Goal: Information Seeking & Learning: Understand process/instructions

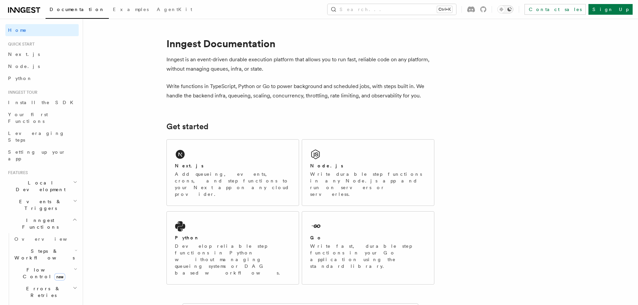
click at [512, 10] on icon "Toggle dark mode" at bounding box center [509, 9] width 5 height 5
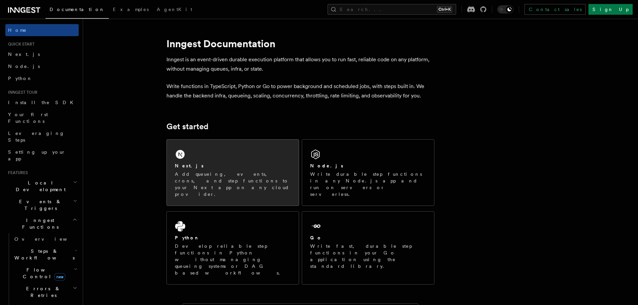
click at [200, 170] on div "Next.js Add queueing, events, crons, and step functions to your Next app on any…" at bounding box center [233, 179] width 116 height 35
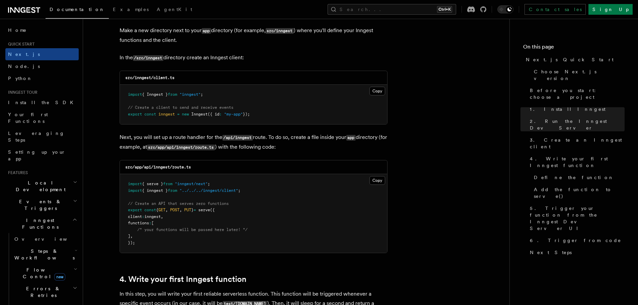
scroll to position [837, 0]
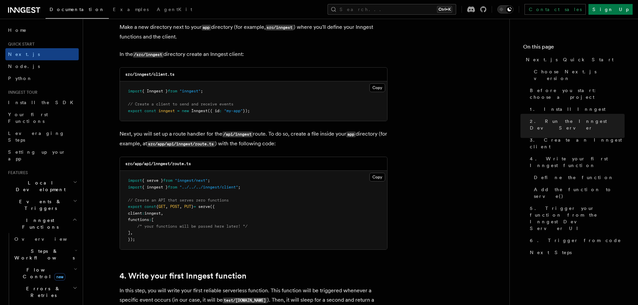
click at [513, 7] on button "Toggle dark mode" at bounding box center [505, 9] width 16 height 8
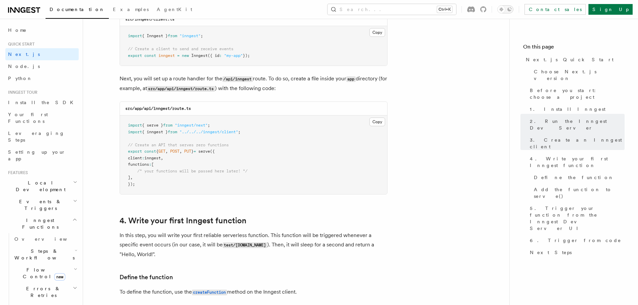
scroll to position [904, 0]
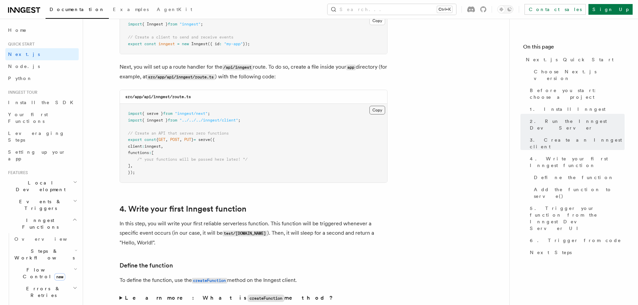
click at [377, 112] on button "Copy Copied" at bounding box center [377, 110] width 16 height 9
click at [373, 112] on button "Copy Copied" at bounding box center [377, 110] width 16 height 9
